Goal: Transaction & Acquisition: Subscribe to service/newsletter

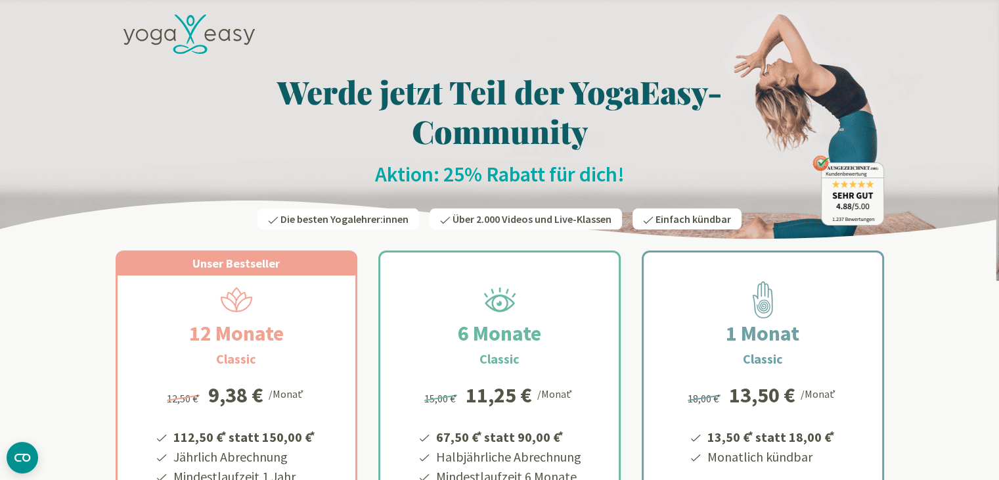
click at [251, 37] on icon at bounding box center [189, 34] width 131 height 40
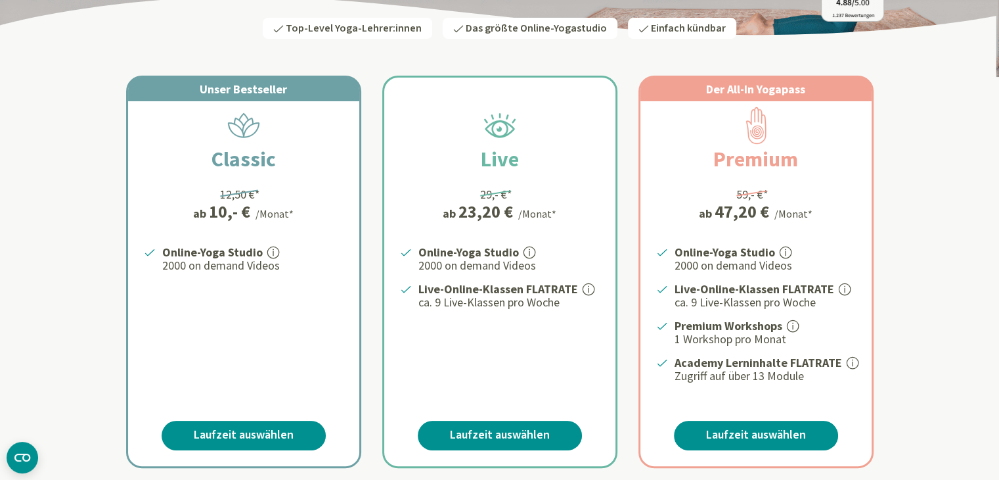
scroll to position [202, 0]
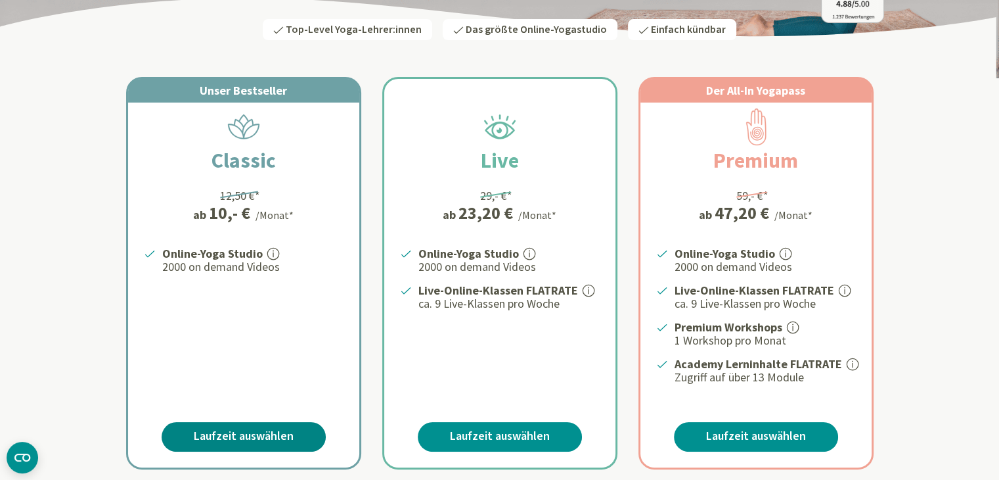
click at [240, 444] on link "Laufzeit auswählen" at bounding box center [244, 437] width 164 height 30
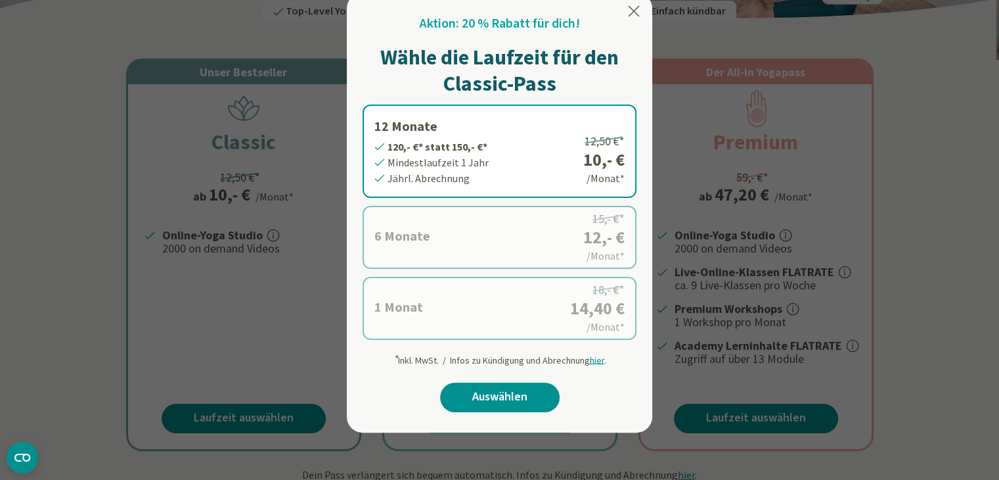
scroll to position [221, 0]
click at [430, 262] on label "6 Monate 72,- €* statt 90,- €* Mindestlaufzeit 6 Monate Halbjährl. Abrechnung 1…" at bounding box center [500, 237] width 274 height 63
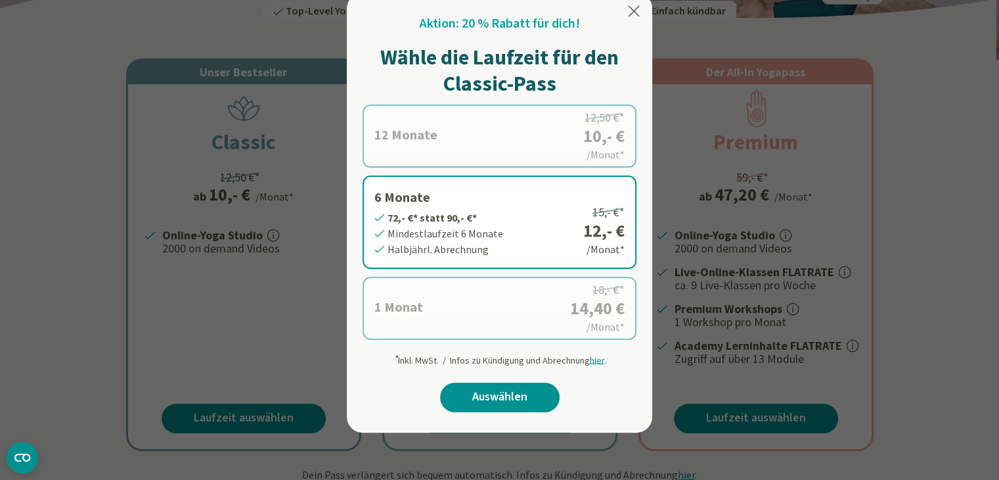
click at [418, 322] on label "1 Monat 14,40 €* statt 18,- €* Mindestlaufzeit 1 Monat Monatl. Abrechnung 18,- …" at bounding box center [500, 308] width 274 height 63
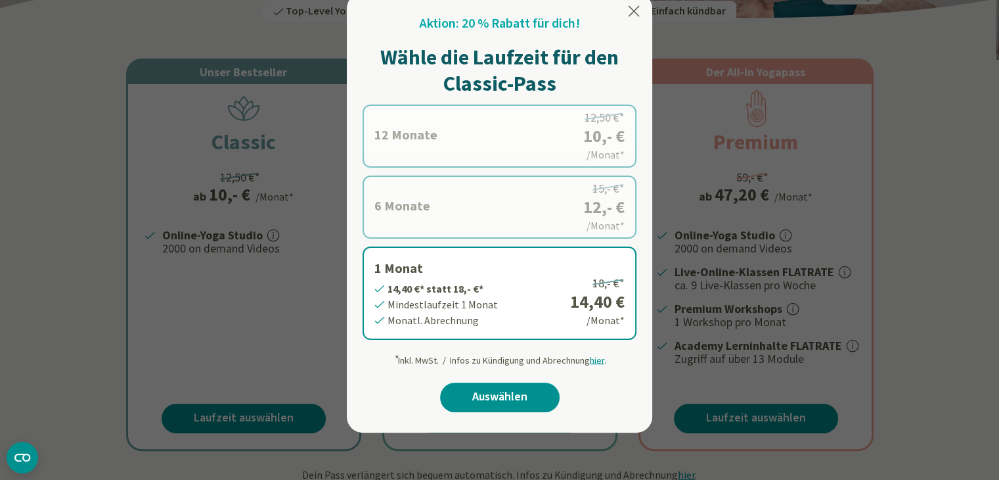
click at [515, 191] on label "6 Monate 72,- €* statt 90,- €* Mindestlaufzeit 6 Monate Halbjährl. Abrechnung 1…" at bounding box center [500, 206] width 274 height 63
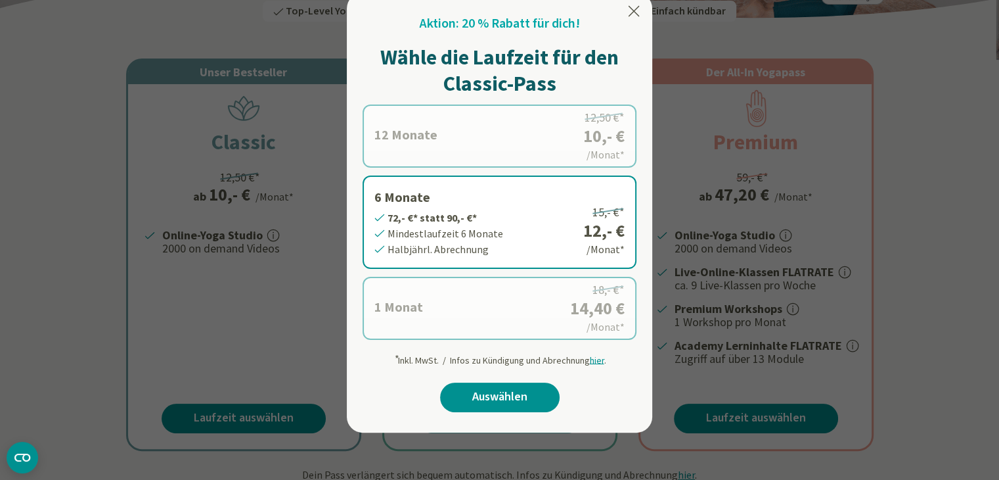
click at [641, 14] on icon at bounding box center [634, 11] width 16 height 16
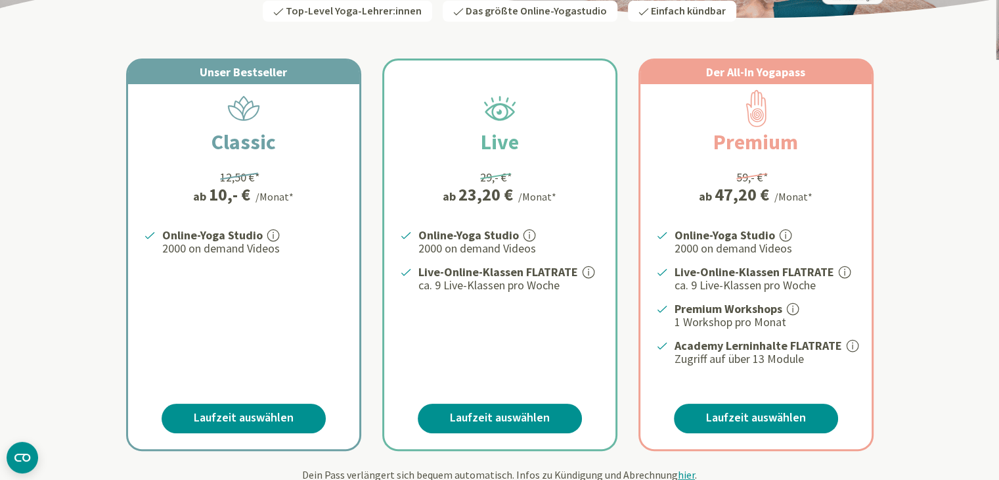
scroll to position [0, 0]
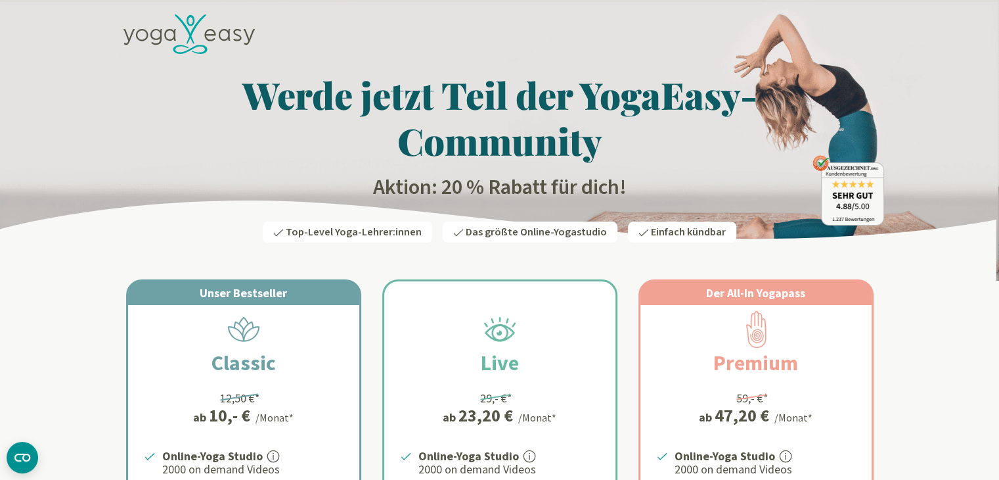
click at [212, 38] on icon at bounding box center [189, 34] width 131 height 40
